Goal: Information Seeking & Learning: Find specific page/section

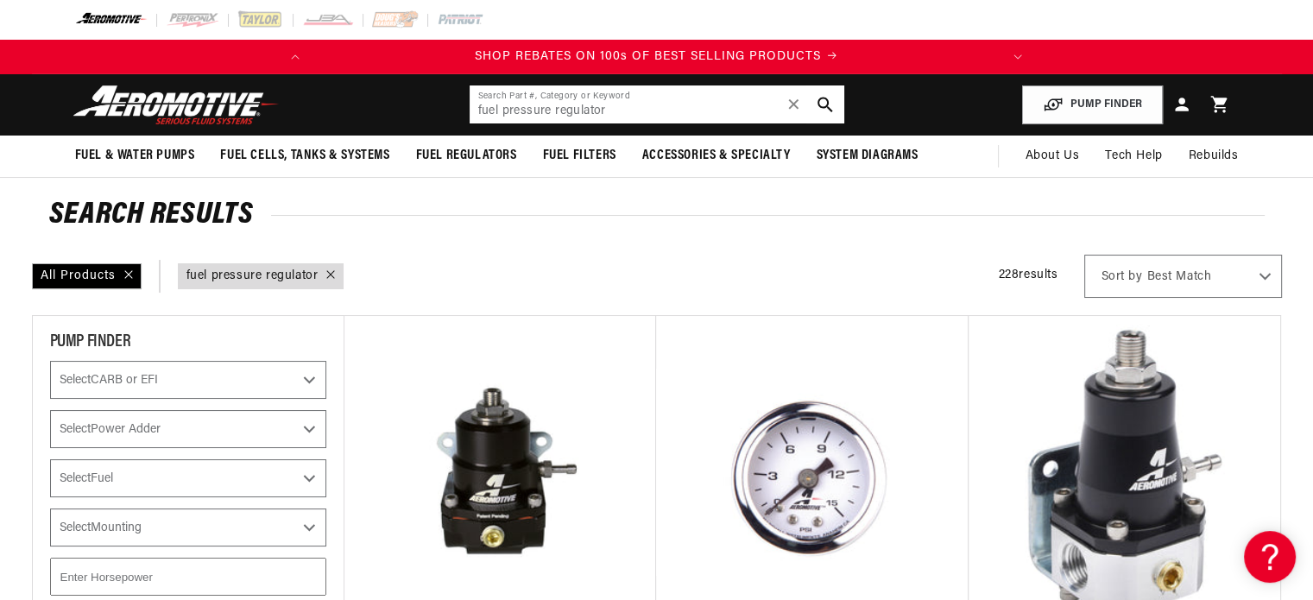
drag, startPoint x: 648, startPoint y: 123, endPoint x: 436, endPoint y: 131, distance: 212.4
click at [436, 131] on header "Fuel & Water Pumps Back In-Tank In-Line Fuel Pumps" at bounding box center [657, 104] width 1250 height 61
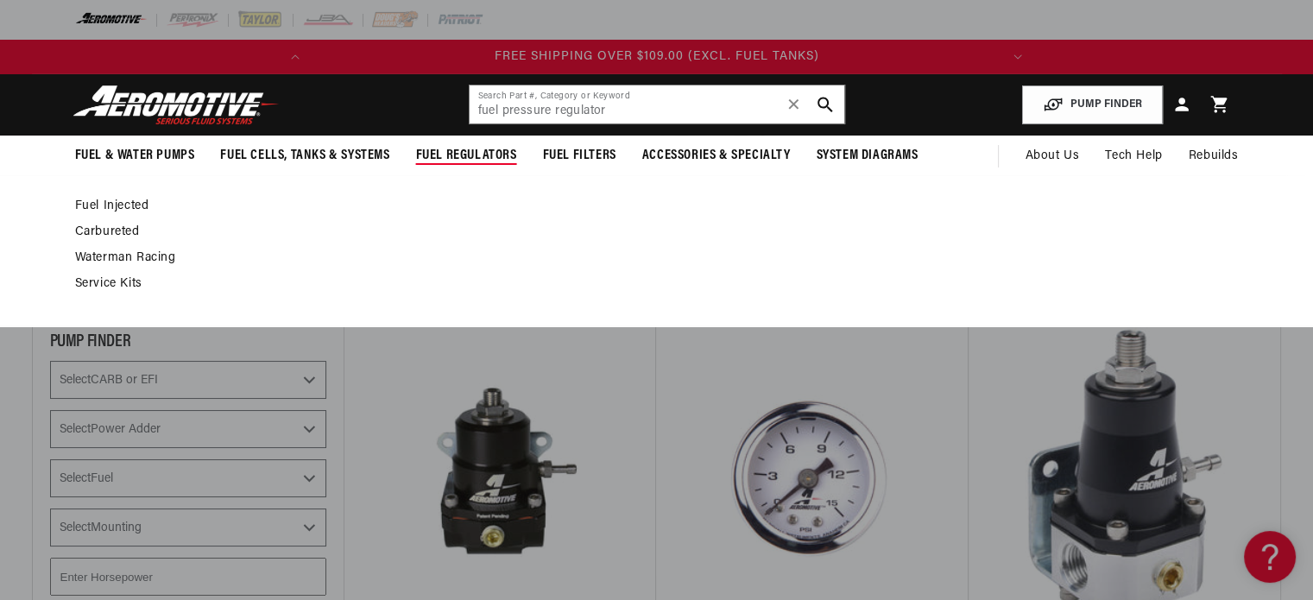
scroll to position [0, 725]
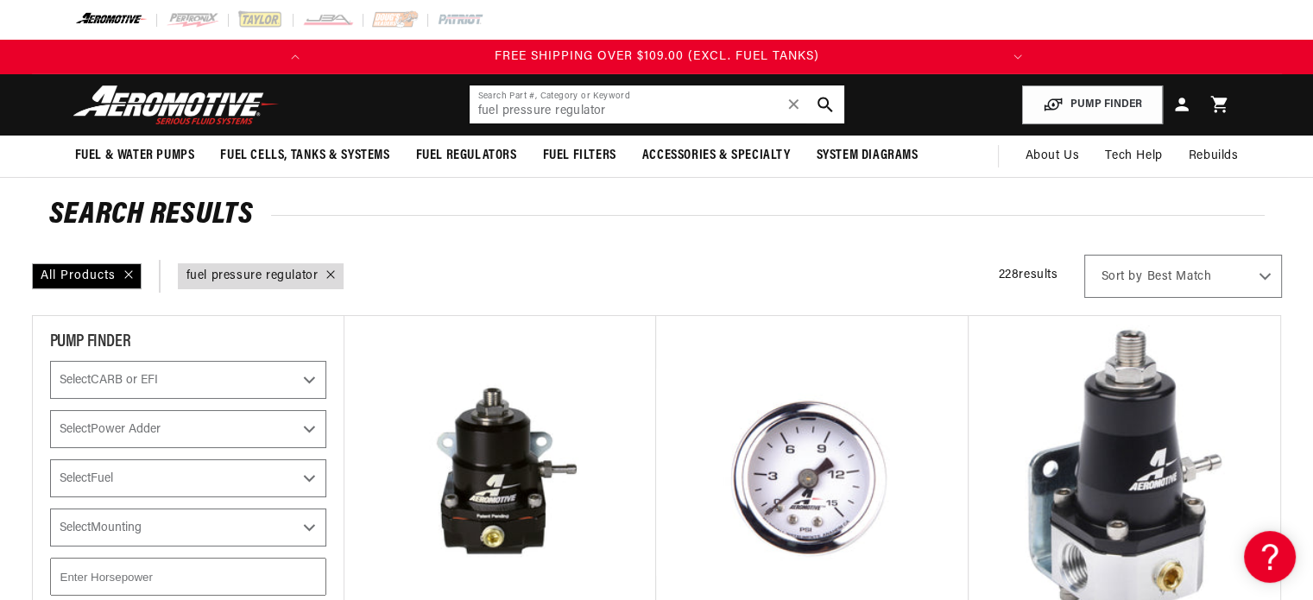
click at [621, 114] on input "fuel pressure regulator" at bounding box center [656, 104] width 375 height 38
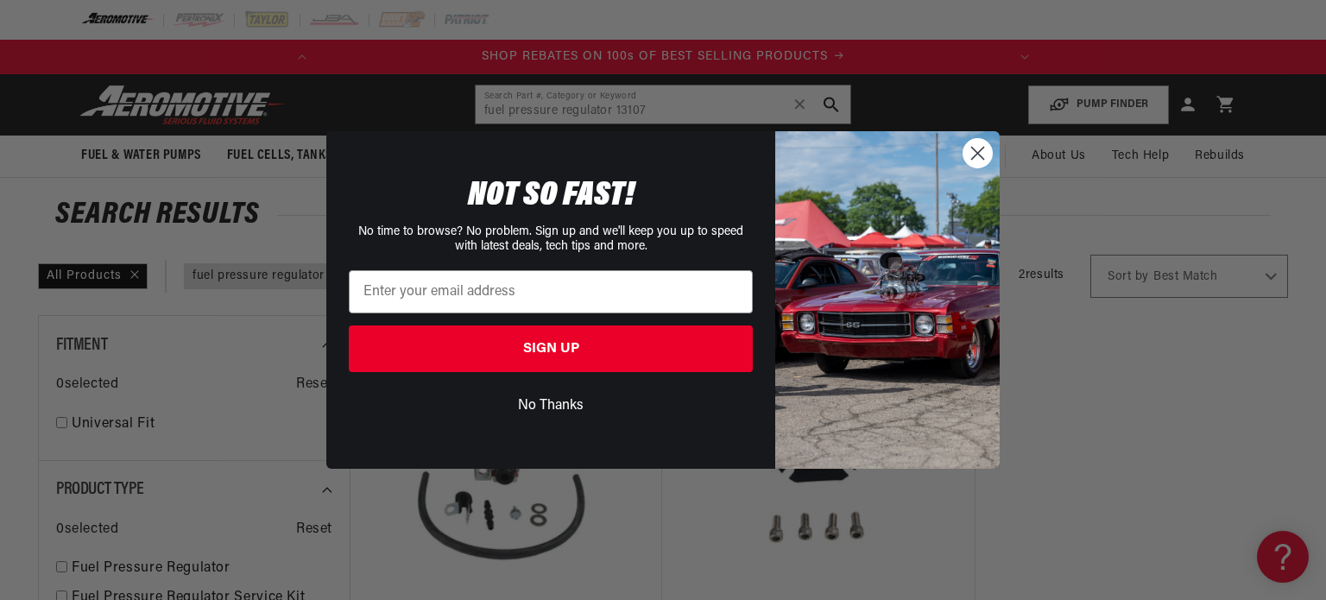
click at [968, 154] on circle "Close dialog" at bounding box center [977, 153] width 28 height 28
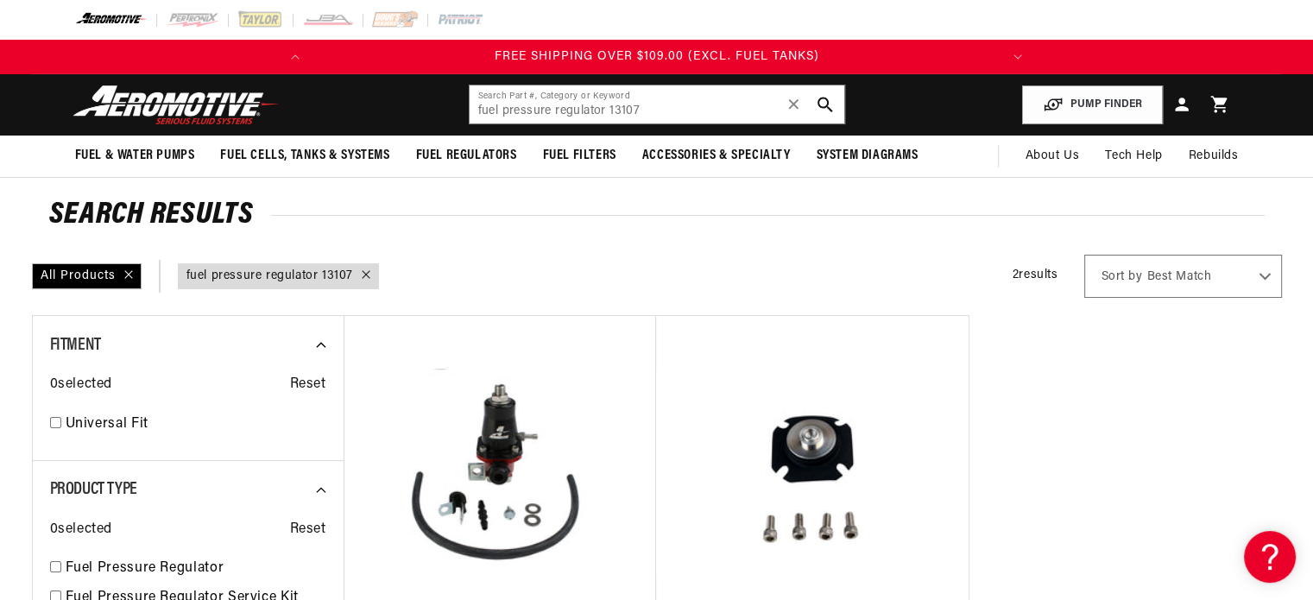
scroll to position [0, 725]
click at [1174, 465] on ul "Aeromotive GM LT-1 EFI Fuel Pressure Regulator Part Number: 13106 $279.55 Aerom…" at bounding box center [811, 559] width 937 height 488
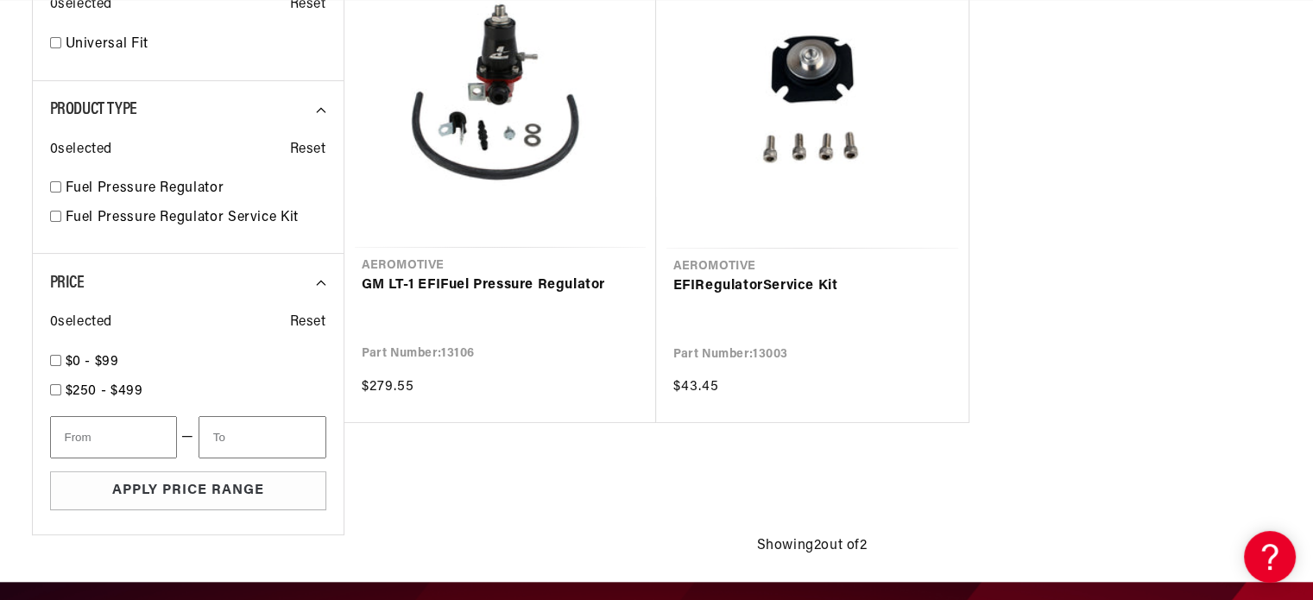
scroll to position [0, 0]
click at [1129, 274] on ul "Aeromotive GM LT-1 EFI Fuel Pressure Regulator Part Number: 13106 $279.55 Aerom…" at bounding box center [811, 179] width 937 height 488
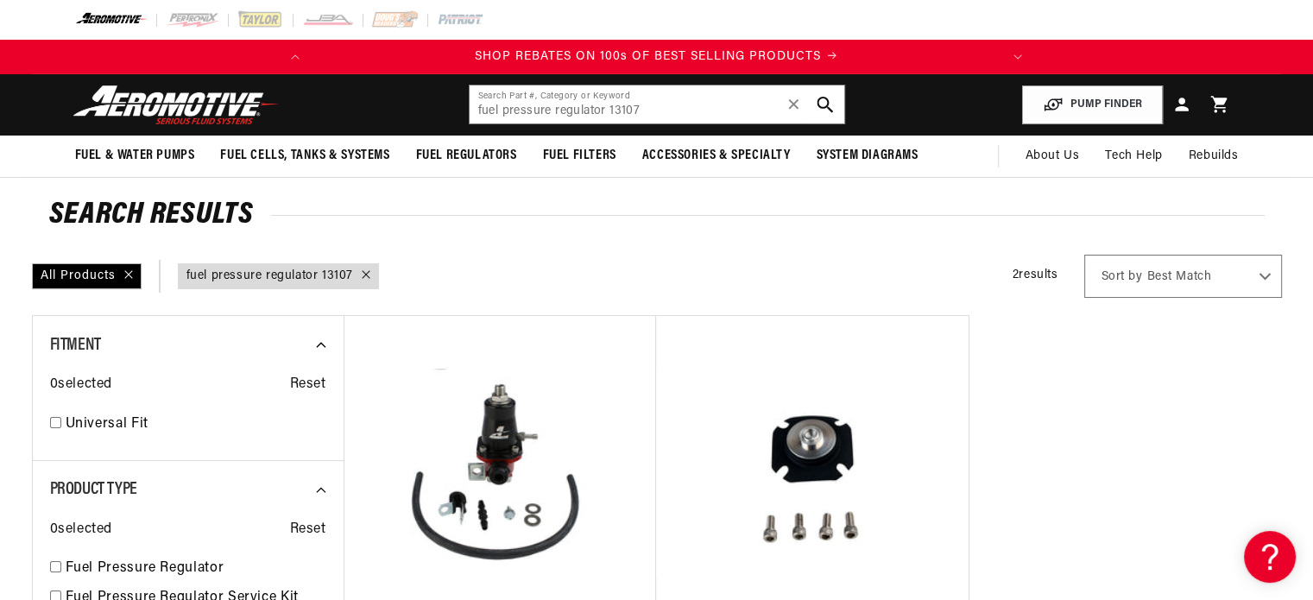
click at [833, 113] on icon "search button" at bounding box center [824, 105] width 16 height 16
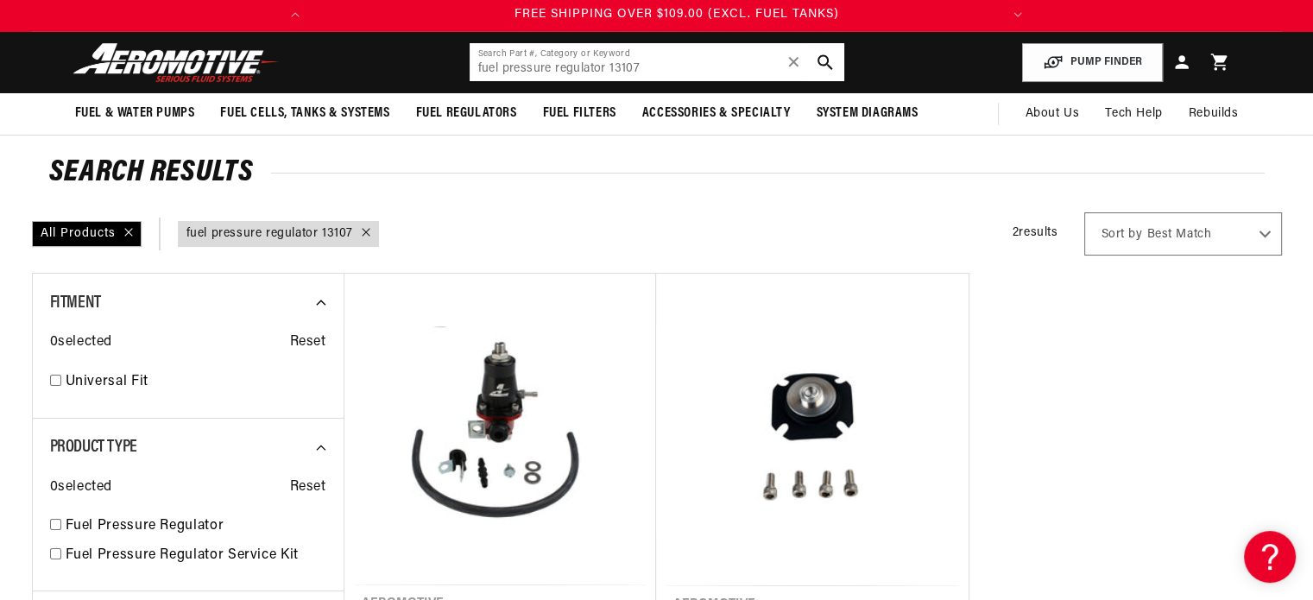
scroll to position [0, 725]
drag, startPoint x: 463, startPoint y: 82, endPoint x: 677, endPoint y: 58, distance: 215.4
click at [677, 58] on input "fuel pressure regulator 13107" at bounding box center [656, 62] width 375 height 38
paste input "15606"
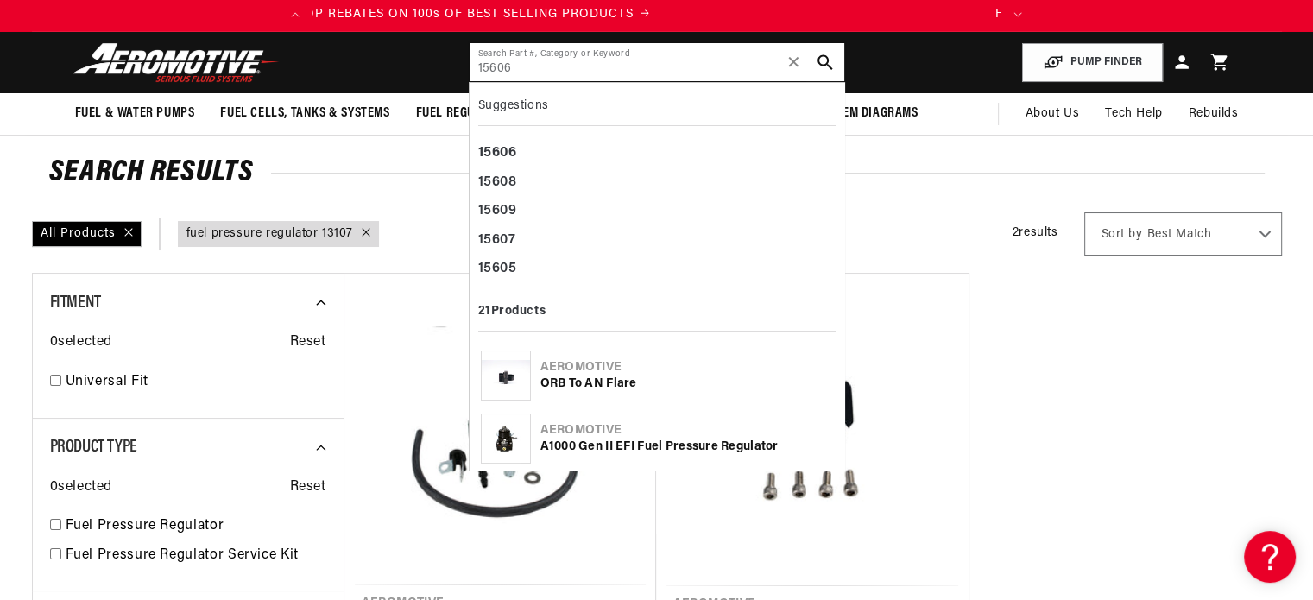
scroll to position [0, 0]
click at [502, 154] on b "15606" at bounding box center [497, 153] width 39 height 14
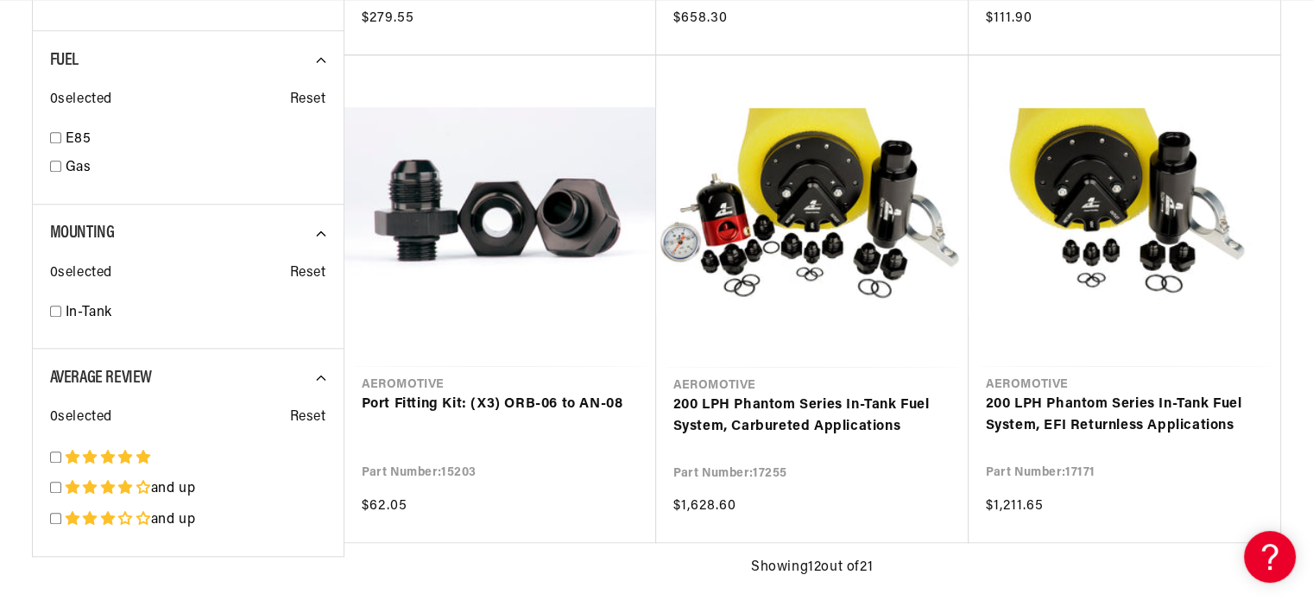
scroll to position [1849, 0]
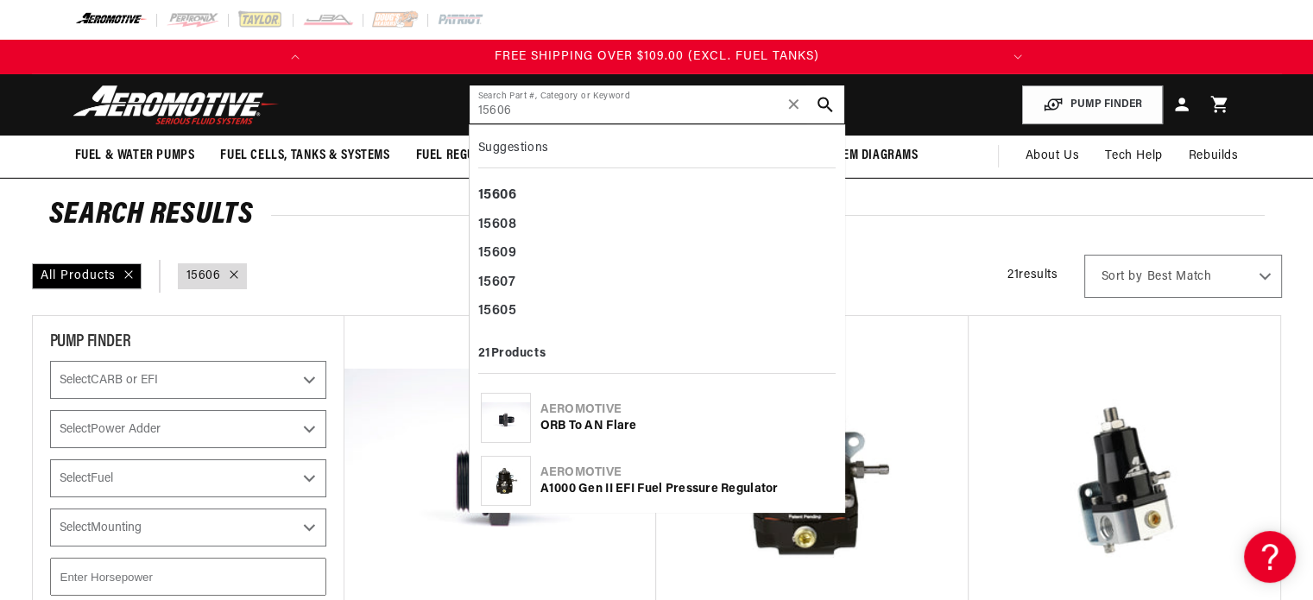
scroll to position [0, 725]
drag, startPoint x: 578, startPoint y: 113, endPoint x: 359, endPoint y: 106, distance: 219.3
click at [359, 106] on header "Fuel & Water Pumps Back In-Tank In-Line Fuel Pumps" at bounding box center [657, 104] width 1250 height 61
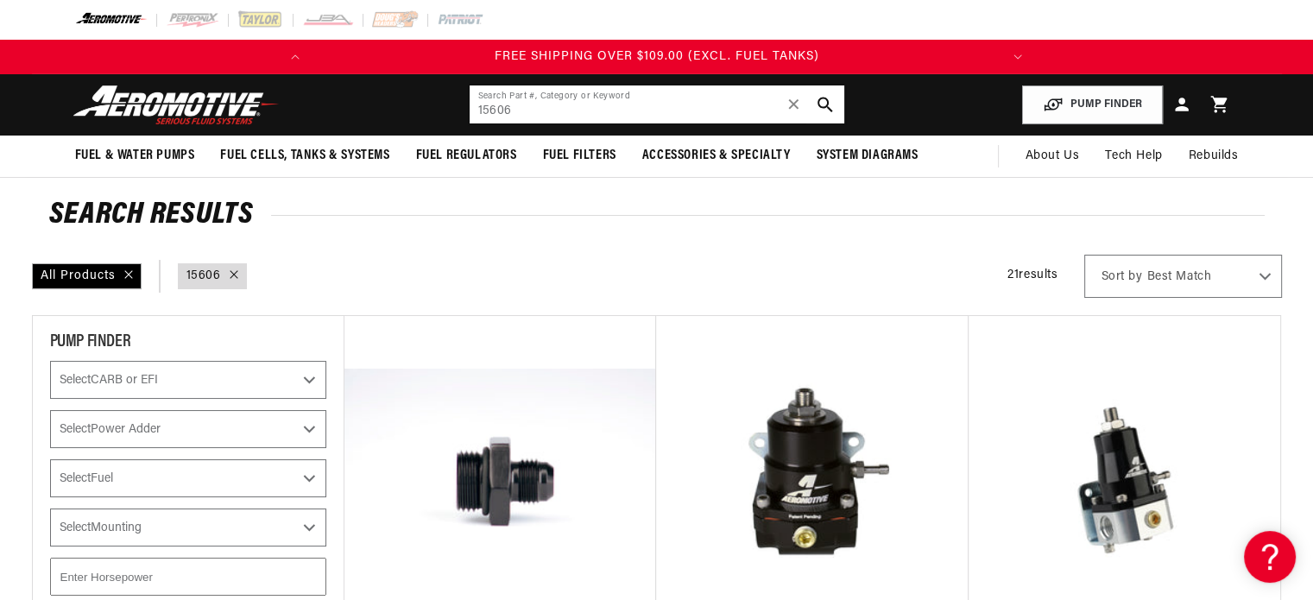
paste input "-06 return line"
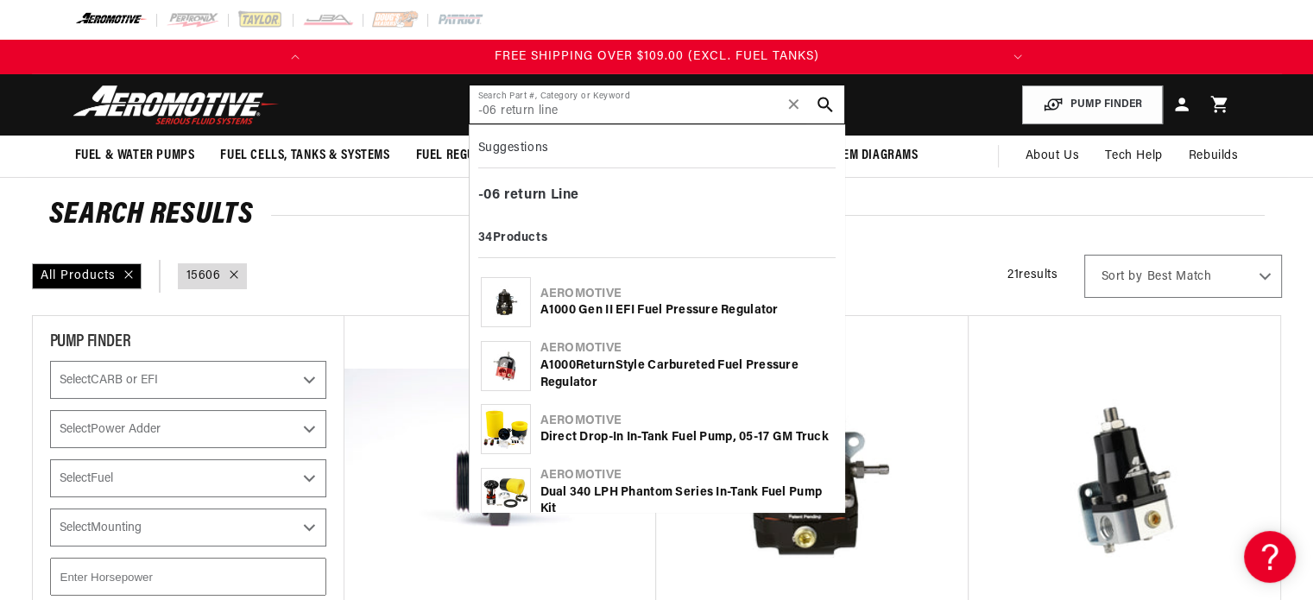
type input "-06 return line"
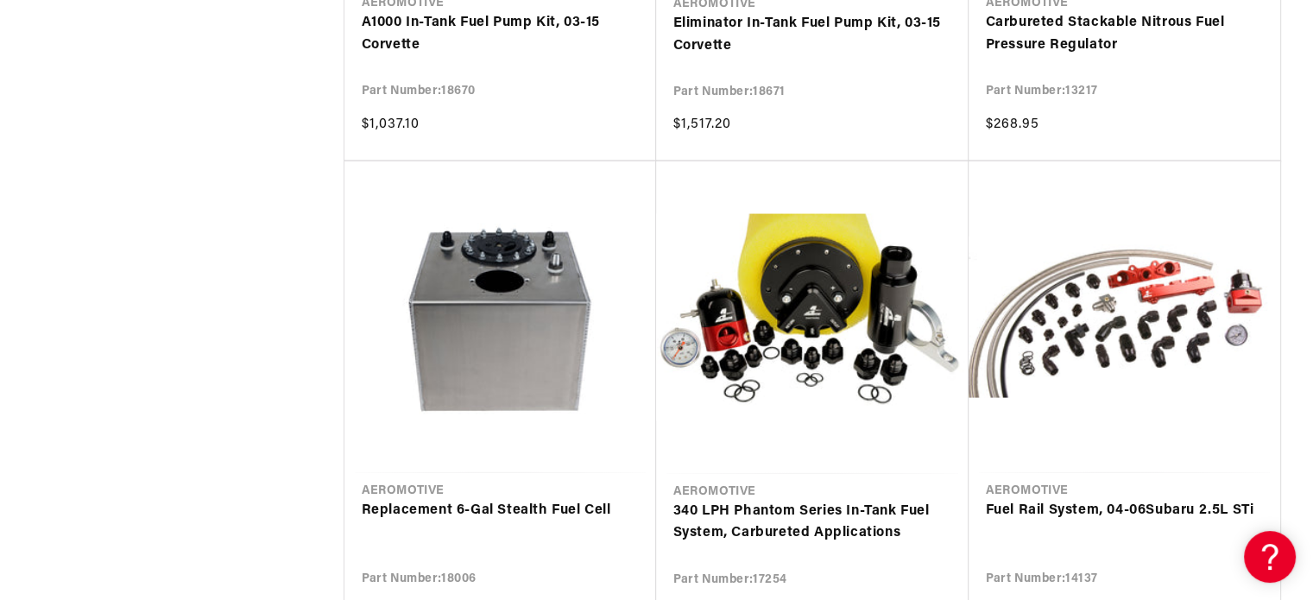
scroll to position [0, 725]
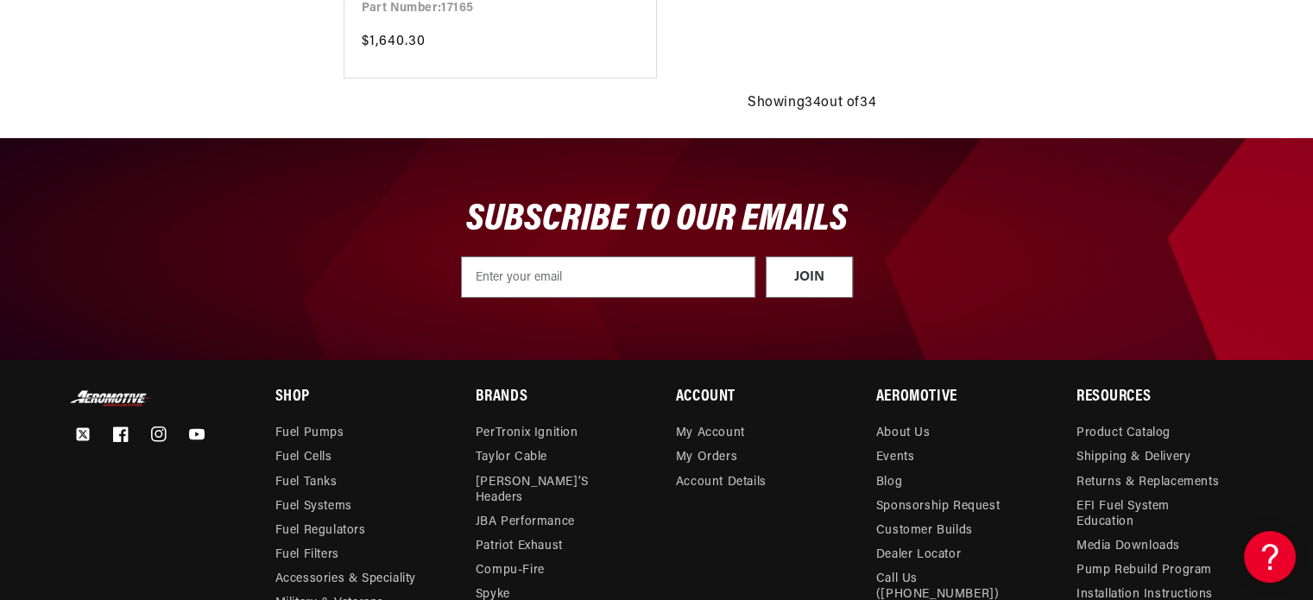
scroll to position [0, 725]
